Goal: Communication & Community: Answer question/provide support

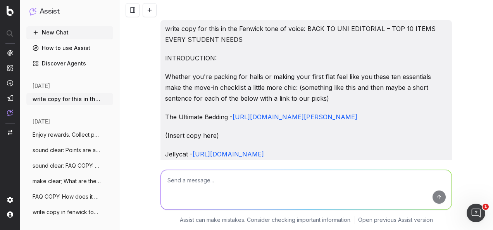
click at [241, 199] on textarea at bounding box center [306, 190] width 291 height 40
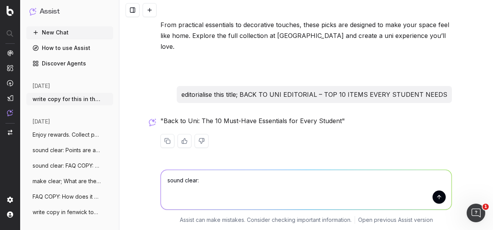
paste textarea "Editorial article about 'back to uni' this will support the homepage refresh me…"
type textarea "sound clear: Editorial article about 'back to uni' this will support the homepa…"
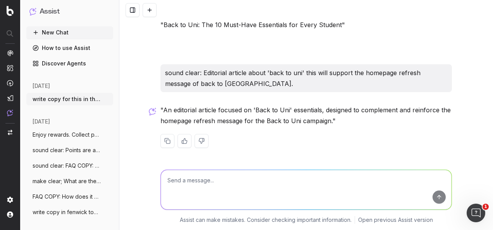
scroll to position [2932, 0]
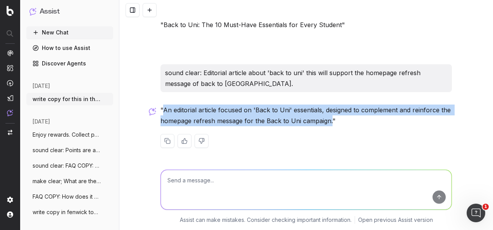
drag, startPoint x: 328, startPoint y: 122, endPoint x: 160, endPoint y: 113, distance: 167.8
click at [161, 113] on p ""An editorial article focused on 'Back to Uni' essentials, designed to compleme…" at bounding box center [307, 116] width 292 height 22
copy p "An editorial article focused on 'Back to Uni' essentials, designed to complemen…"
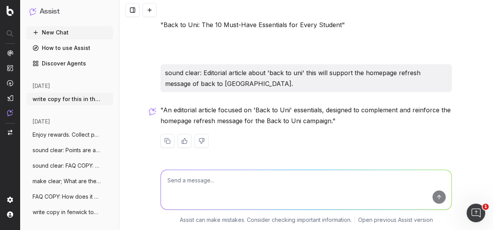
click at [299, 181] on textarea at bounding box center [306, 190] width 291 height 40
type textarea "when does autumn officially start>"
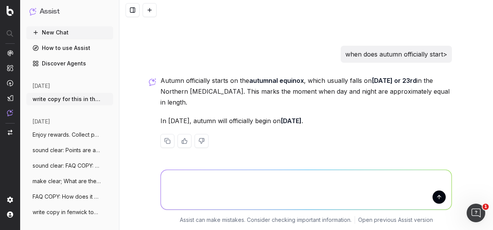
scroll to position [3013, 0]
click at [266, 181] on textarea at bounding box center [306, 190] width 291 height 40
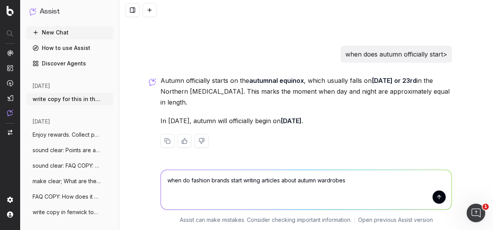
type textarea "when do fashion brands start writing articles about autumn wardrobes?"
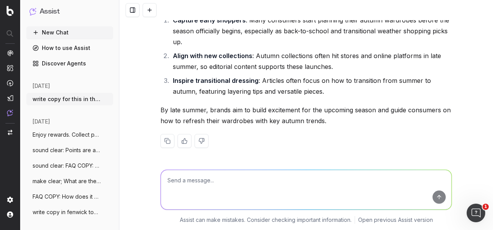
scroll to position [3252, 0]
click at [252, 189] on textarea at bounding box center [306, 190] width 291 height 40
paste textarea "Sound clear: Please can you suggest if they're specific brands and / or product…"
type textarea "Sound clear: Please can you suggest if they're specific brands and / or product…"
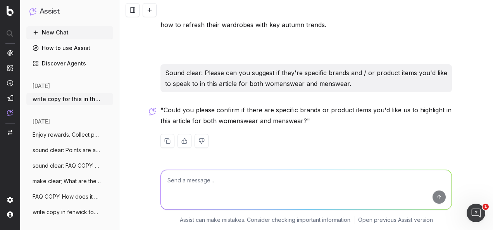
scroll to position [3348, 0]
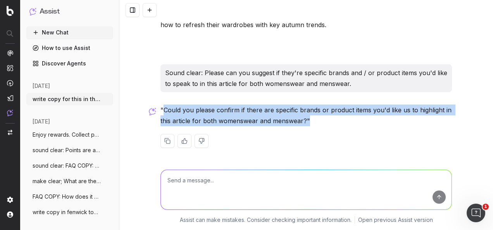
drag, startPoint x: 304, startPoint y: 120, endPoint x: 161, endPoint y: 111, distance: 142.6
click at [161, 111] on p ""Could you please confirm if there are specific brands or product items you'd l…" at bounding box center [307, 116] width 292 height 22
copy p "Could you please confirm if there are specific brands or product items you'd li…"
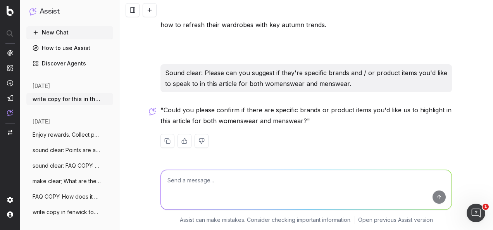
click at [261, 181] on textarea at bounding box center [306, 190] width 291 height 40
paste textarea "sound clear: Hi @Yasmin Kelly, could you please confirm if there are specific b…"
type textarea "sound clear: Hi @Yasmin Kelly, could you please confirm if there are specific b…"
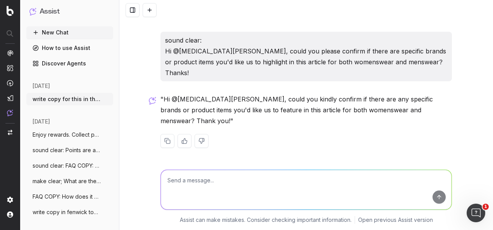
scroll to position [3455, 0]
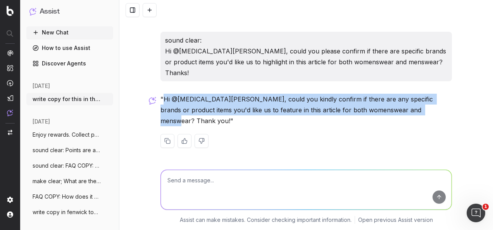
drag, startPoint x: 394, startPoint y: 121, endPoint x: 159, endPoint y: 110, distance: 234.9
click at [161, 110] on p ""Hi @Yasmin Kelly, could you kindly confirm if there are any specific brands or…" at bounding box center [307, 110] width 292 height 33
copy p "Hi @Yasmin Kelly, could you kindly confirm if there are any specific brands or …"
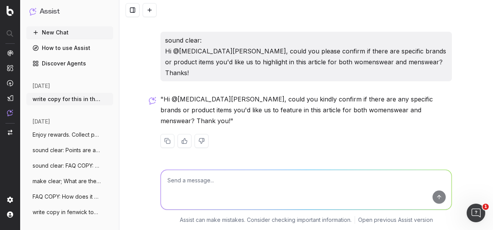
click at [285, 188] on textarea at bounding box center [306, 190] width 291 height 40
type textarea "A"
click at [335, 187] on textarea "add an introduction and conclusion copy to this article:" at bounding box center [306, 190] width 291 height 40
paste textarea "BEAUTY IN MOTION Discover the artistry behind our Sweet Summer Sounds campaign …"
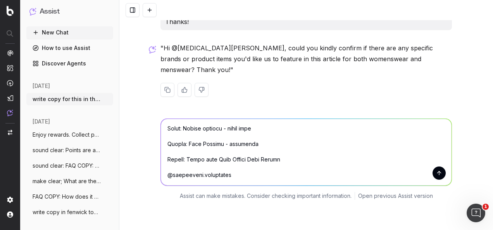
scroll to position [404, 0]
click at [304, 186] on textarea at bounding box center [306, 152] width 291 height 67
type textarea "add an introduction and conclusion copy to this article: BEAUTY IN MOTION Disco…"
click at [437, 180] on button "submit" at bounding box center [439, 173] width 13 height 13
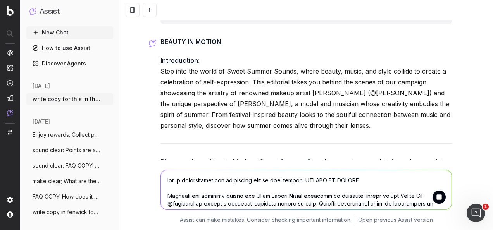
scroll to position [4235, 0]
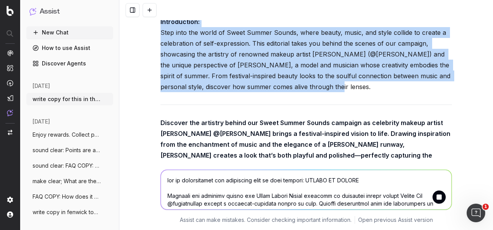
drag, startPoint x: 299, startPoint y: 116, endPoint x: 153, endPoint y: 51, distance: 159.5
click at [153, 51] on div "write copy for this in the Fenwick tone of voice: BACK TO UNI EDITORIAL – TOP 1…" at bounding box center [306, 115] width 374 height 230
copy p "Introduction: Step into the world of Sweet Summer Sounds, where beauty, music, …"
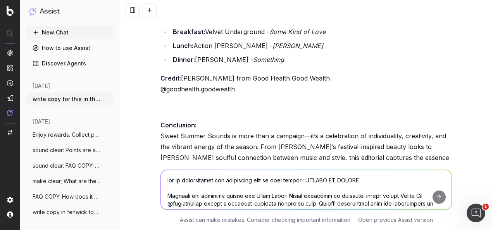
scroll to position [4921, 0]
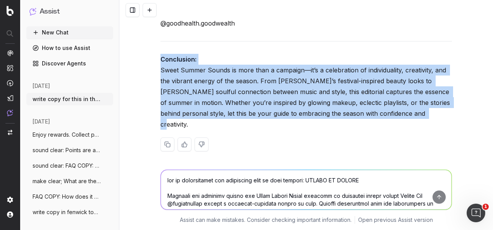
drag, startPoint x: 446, startPoint y: 123, endPoint x: 154, endPoint y: 61, distance: 297.6
copy p "Conclusion: Sweet Summer Sounds is more than a campaign—it’s a celebration of i…"
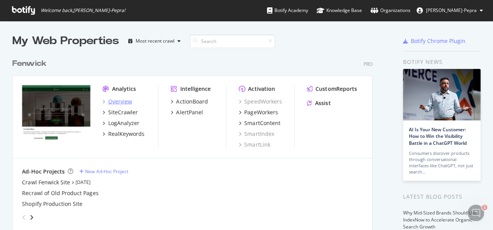
click at [124, 104] on div "Overview" at bounding box center [120, 102] width 24 height 8
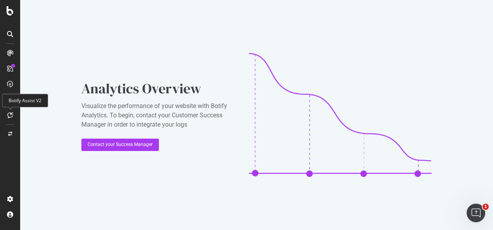
click at [10, 114] on icon at bounding box center [10, 115] width 6 height 6
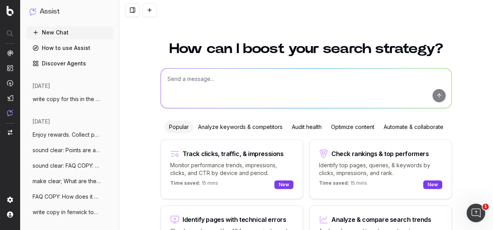
scroll to position [64, 0]
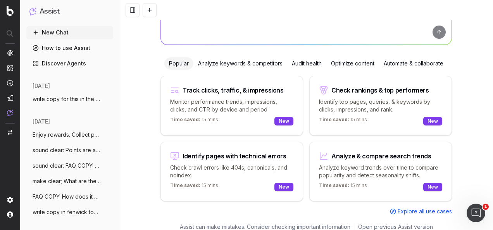
click at [356, 63] on div "Optimize content" at bounding box center [353, 63] width 53 height 12
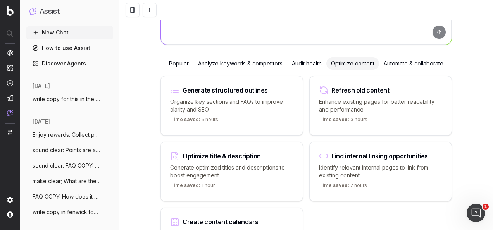
scroll to position [0, 0]
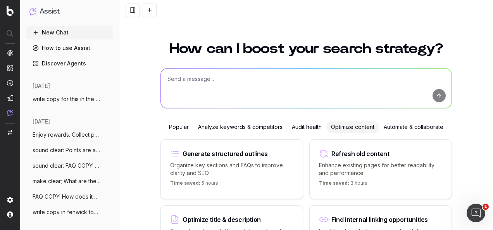
click at [268, 87] on textarea at bounding box center [306, 89] width 291 height 40
paste textarea "Turn Up the Heat Discover breathable fashion, beauty, and cool-down home update…"
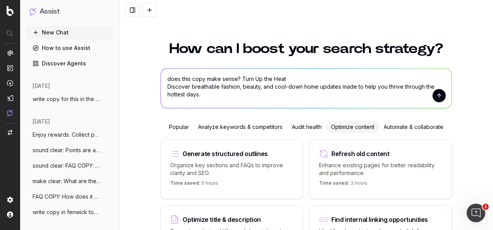
click at [238, 75] on textarea "does this copy make sense? Turn Up the Heat Discover breathable fashion, beauty…" at bounding box center [306, 89] width 291 height 40
click at [212, 95] on textarea "does this copy make sense? 'Turn Up the Heat Discover breathable fashion, beaut…" at bounding box center [306, 89] width 291 height 40
type textarea "does this copy make sense? 'Turn Up the Heat Discover breathable fashion, beaut…"
click at [439, 95] on button "submit" at bounding box center [439, 95] width 13 height 13
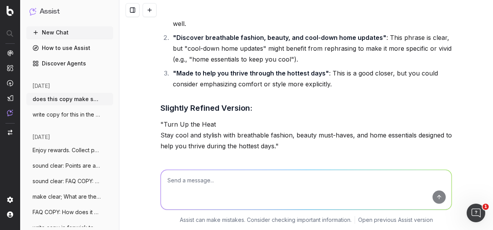
scroll to position [116, 0]
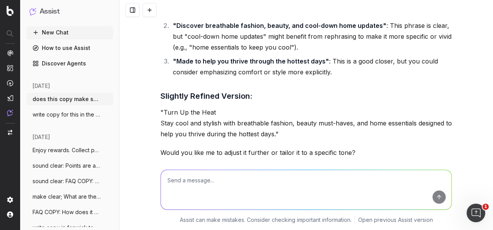
click at [259, 207] on textarea at bounding box center [306, 190] width 291 height 40
type textarea "cool down home updates slightly odd phrasing?"
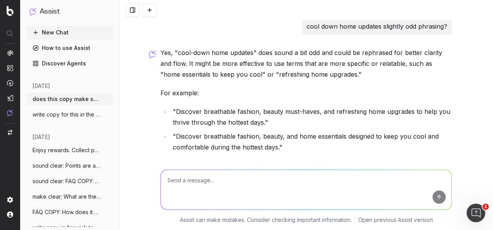
scroll to position [336, 0]
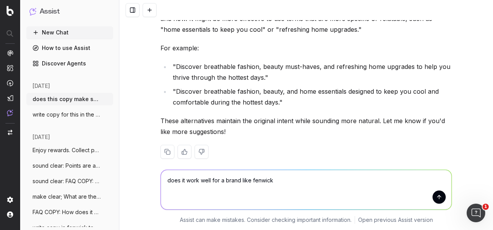
type textarea "does it work well for a brand like fenwick?"
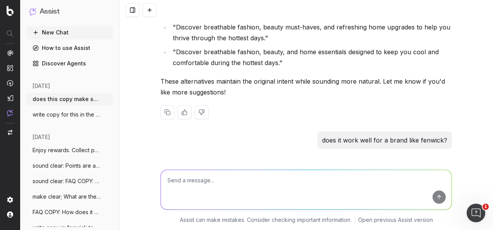
scroll to position [316, 0]
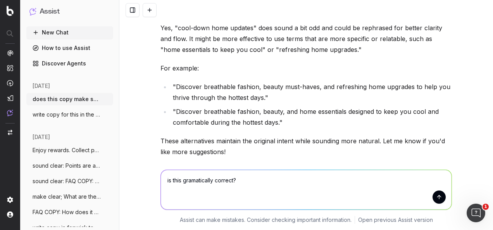
paste textarea "Up to 30% off swimwear * Selected lines"
type textarea "is this gramatically correct? Up to 30% off swimwear * Selected lines"
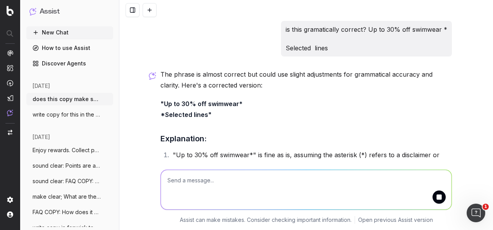
scroll to position [688, 0]
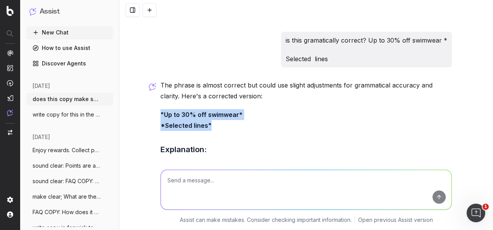
drag, startPoint x: 215, startPoint y: 115, endPoint x: 158, endPoint y: 96, distance: 59.6
click at [161, 96] on div "The phrase is almost correct but could use slight adjustments for grammatical a…" at bounding box center [307, 175] width 292 height 191
copy strong ""Up to 30% off swimwear* *Selected lines""
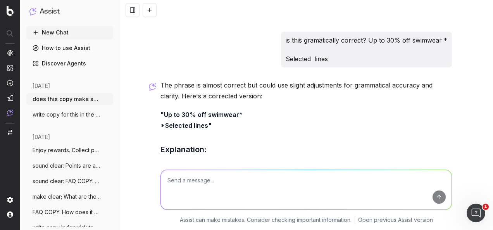
click at [295, 177] on textarea at bounding box center [306, 190] width 291 height 40
paste textarea "Off to University? Explore our Off to University edit — packed with all the ess…"
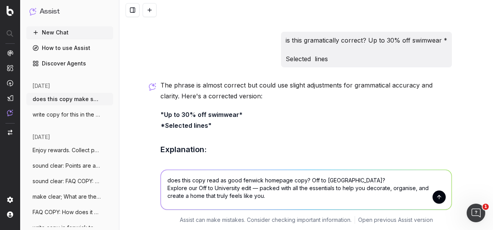
click at [306, 179] on textarea "does this copy read as good fenwick homepage copy? Off to [GEOGRAPHIC_DATA]? Ex…" at bounding box center [306, 190] width 291 height 40
click at [289, 198] on textarea "does this copy read as good fenwick homepage copy? 'Off to [GEOGRAPHIC_DATA]? E…" at bounding box center [306, 190] width 291 height 40
type textarea "does this copy read as good fenwick homepage copy? 'Off to [GEOGRAPHIC_DATA]? E…"
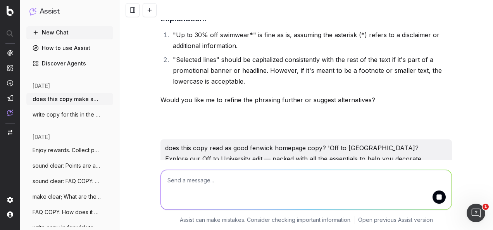
scroll to position [849, 0]
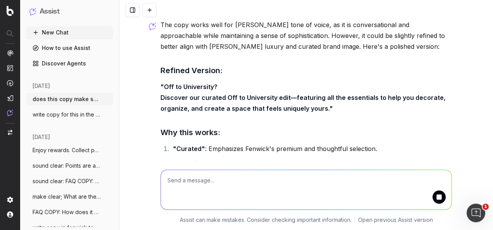
click at [298, 64] on h3 "Refined Version:" at bounding box center [307, 70] width 292 height 12
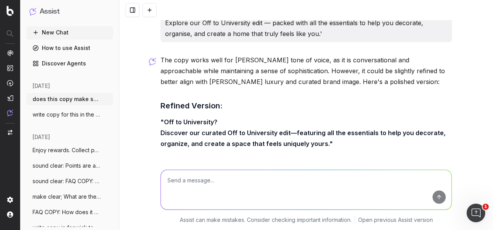
scroll to position [990, 0]
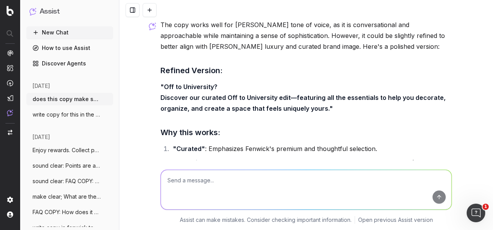
click at [320, 178] on textarea at bounding box center [306, 190] width 291 height 40
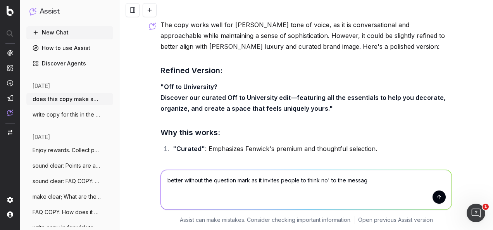
type textarea "better without the question mark as it invites people to think no' to the messa…"
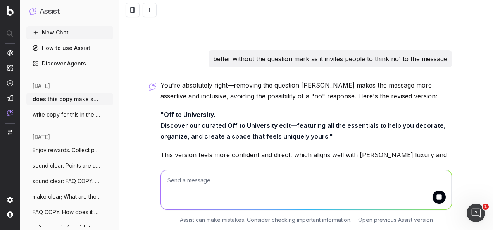
scroll to position [1231, 0]
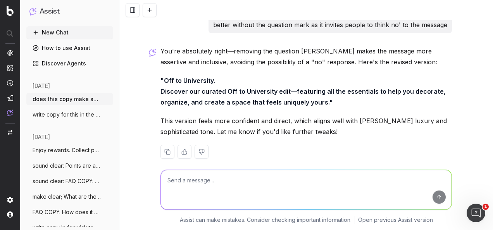
click at [278, 62] on div "You're absolutely right—removing the question [PERSON_NAME] makes the message m…" at bounding box center [307, 109] width 292 height 126
